Goal: Information Seeking & Learning: Learn about a topic

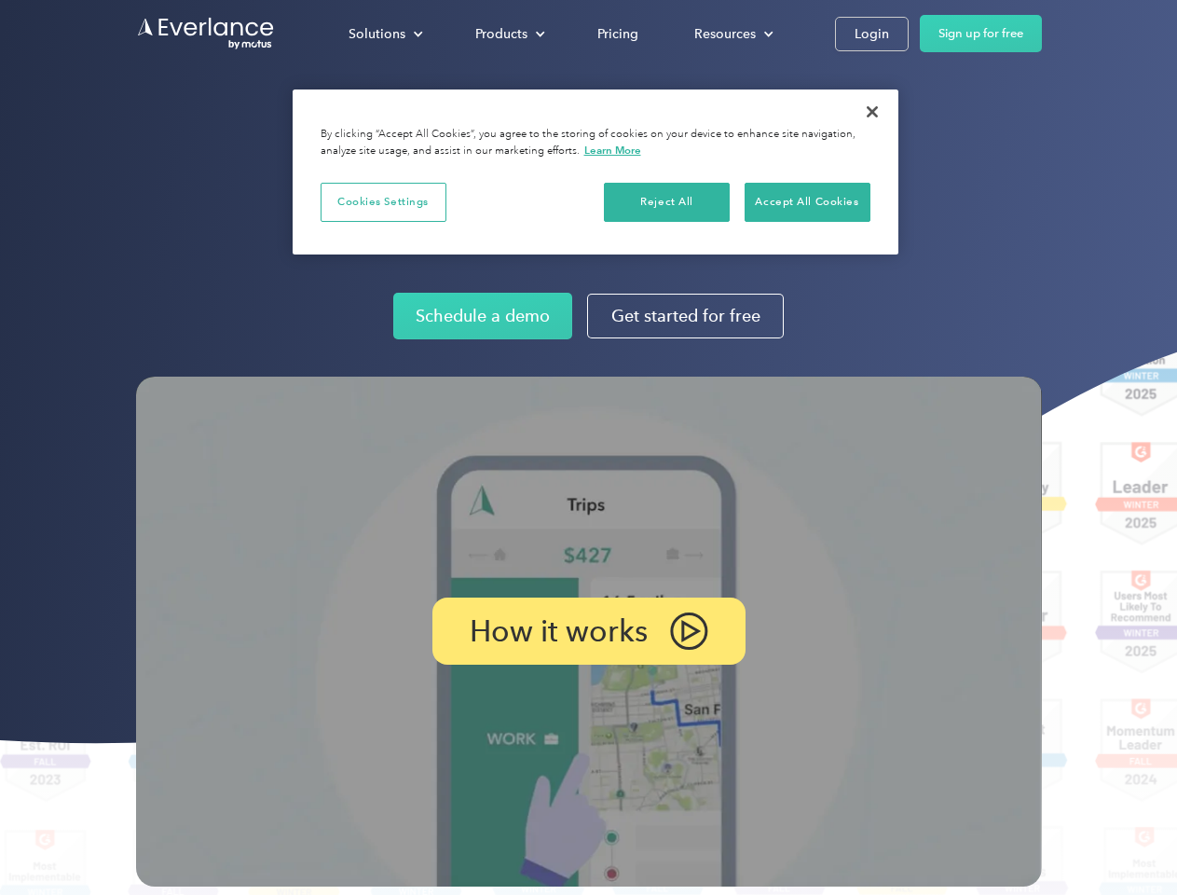
click at [588, 447] on img at bounding box center [589, 632] width 906 height 510
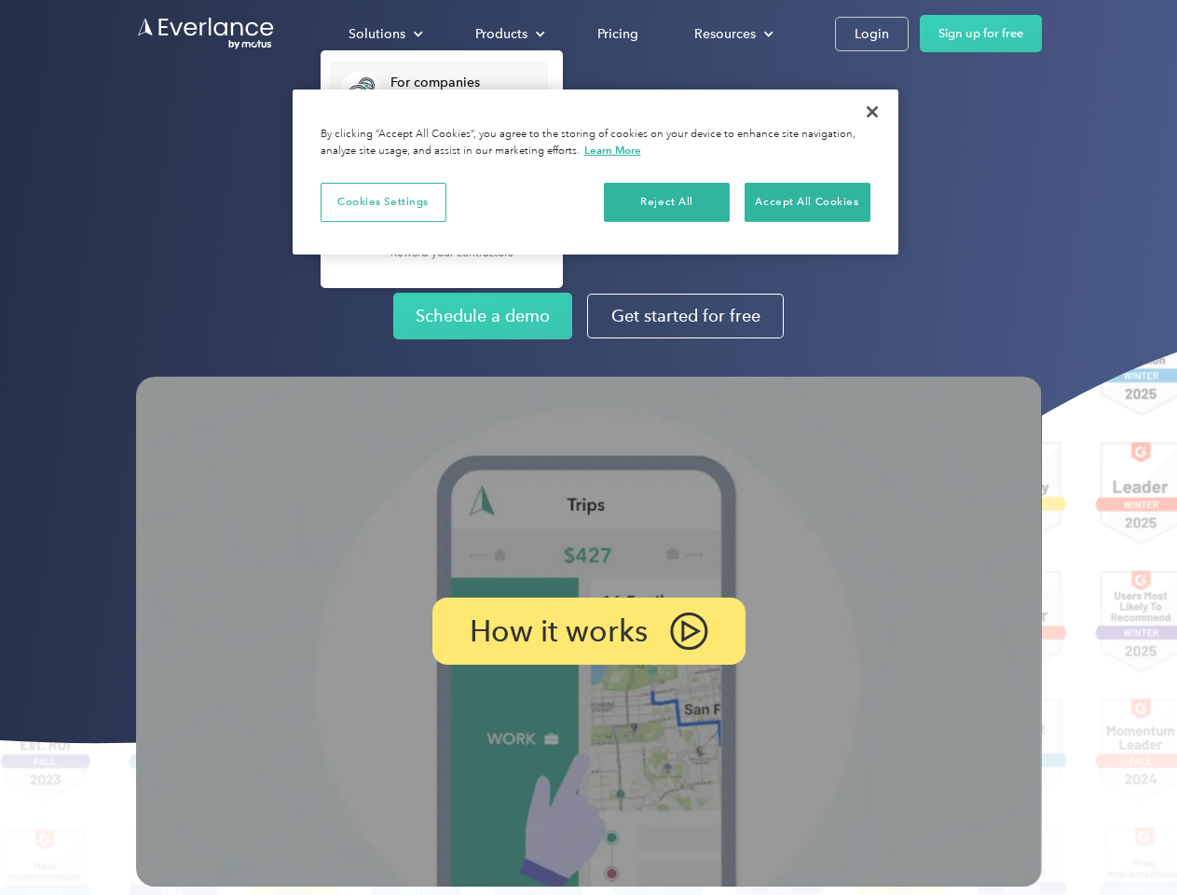
click at [385, 34] on div "Solutions" at bounding box center [377, 33] width 57 height 23
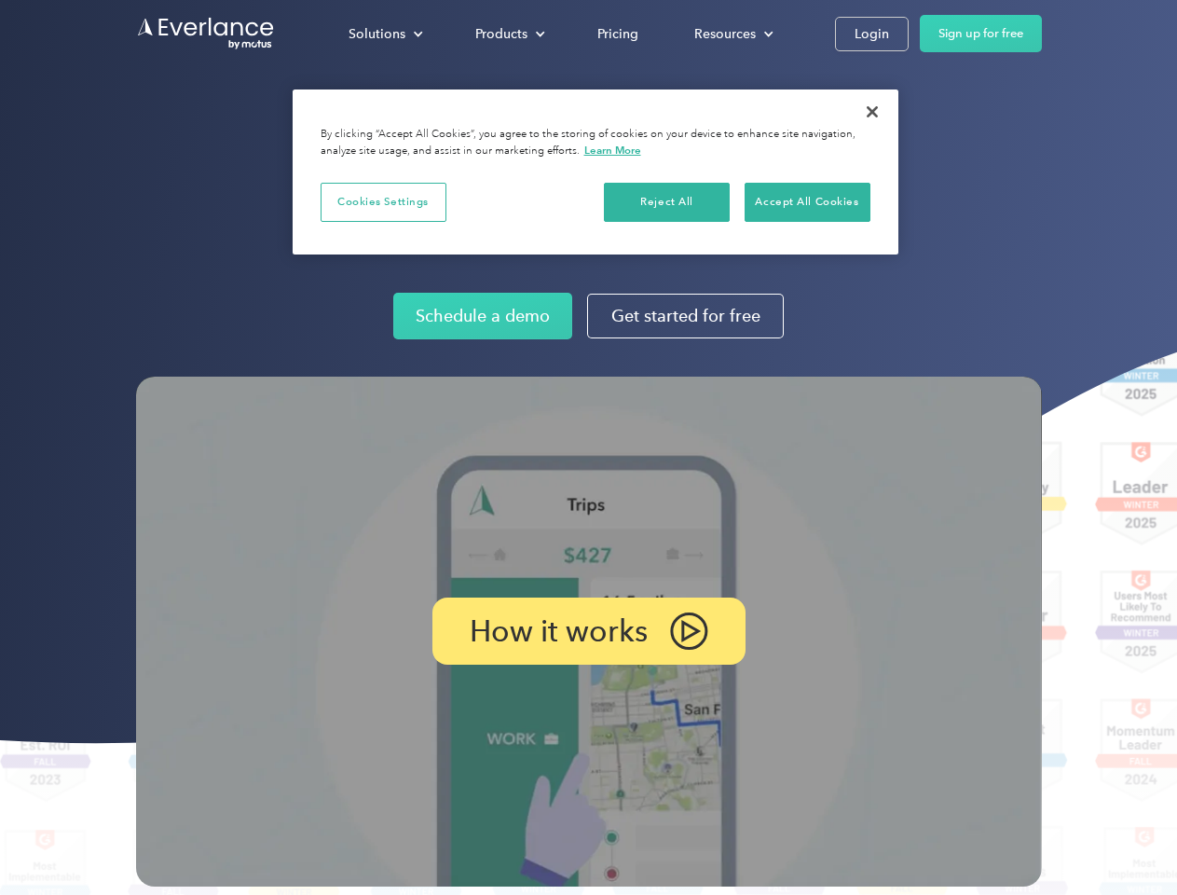
click at [508, 34] on div "Products" at bounding box center [501, 33] width 52 height 23
click at [732, 34] on div "Resources" at bounding box center [725, 33] width 62 height 23
click at [588, 631] on p "How it works" at bounding box center [559, 631] width 178 height 22
click at [383, 201] on button "Cookies Settings" at bounding box center [384, 202] width 126 height 39
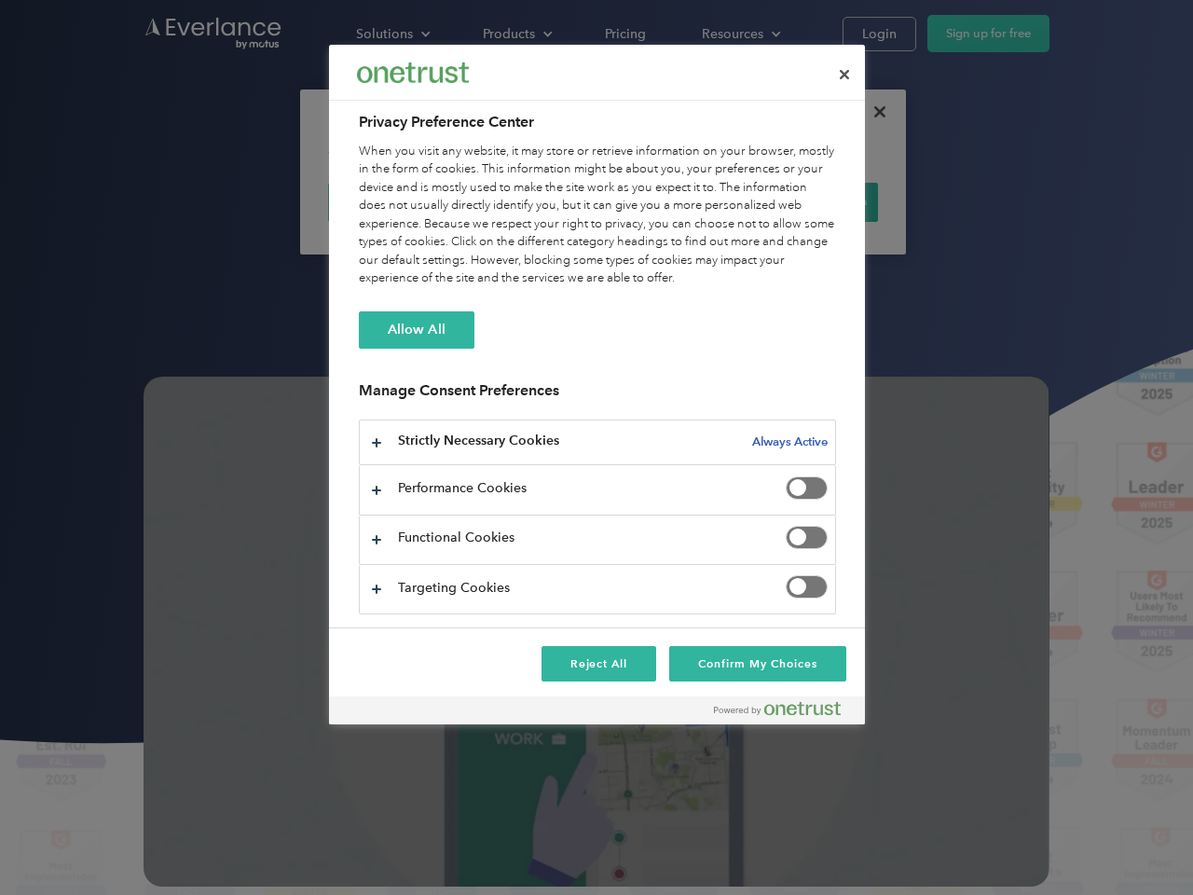
click at [667, 201] on div "When you visit any website, it may store or retrieve information on your browse…" at bounding box center [597, 215] width 477 height 145
click at [807, 201] on div "When you visit any website, it may store or retrieve information on your browse…" at bounding box center [597, 215] width 477 height 145
click at [872, 112] on div at bounding box center [596, 447] width 1193 height 895
